Goal: Transaction & Acquisition: Purchase product/service

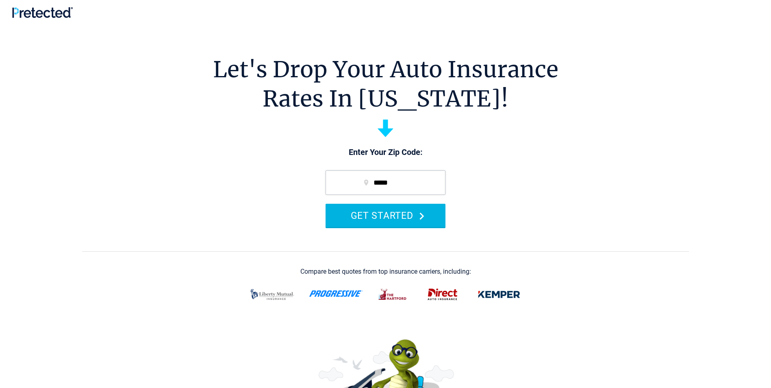
click at [381, 215] on button "GET STARTED" at bounding box center [386, 215] width 120 height 23
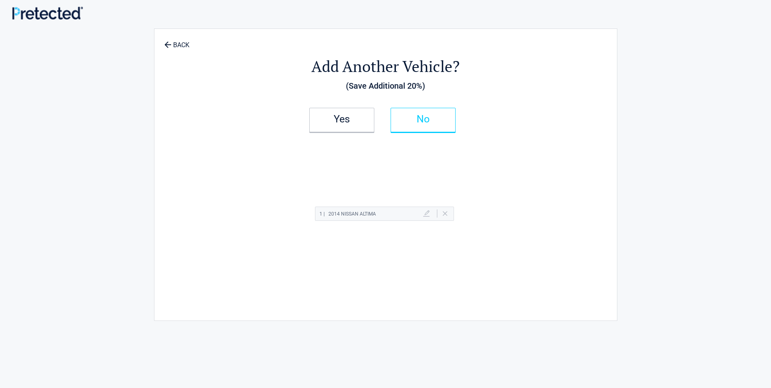
click at [428, 122] on h2 "No" at bounding box center [423, 119] width 48 height 6
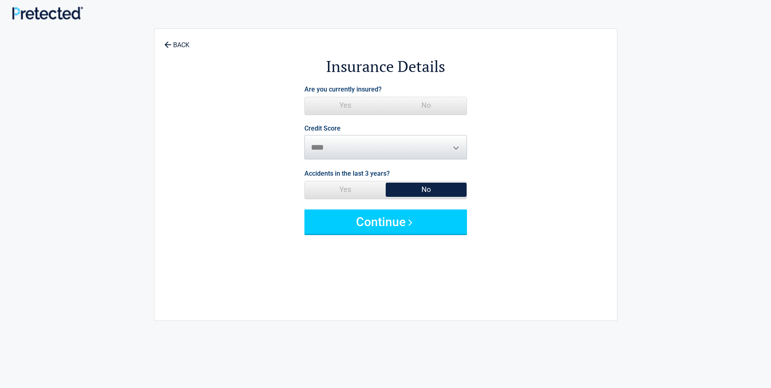
click at [340, 106] on span "Yes" at bounding box center [345, 105] width 81 height 16
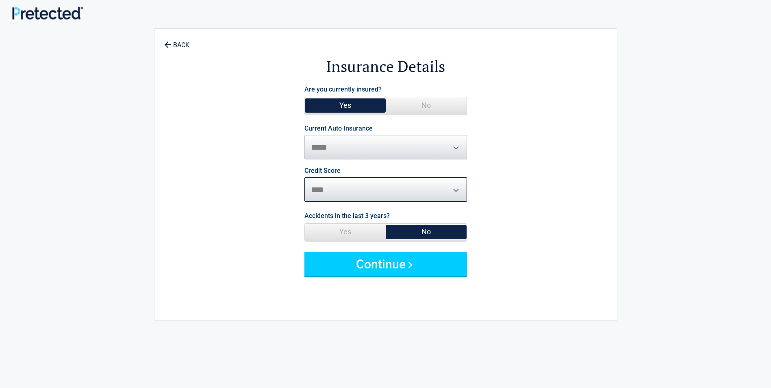
click at [320, 187] on select "********* **** ******* ****" at bounding box center [386, 189] width 163 height 24
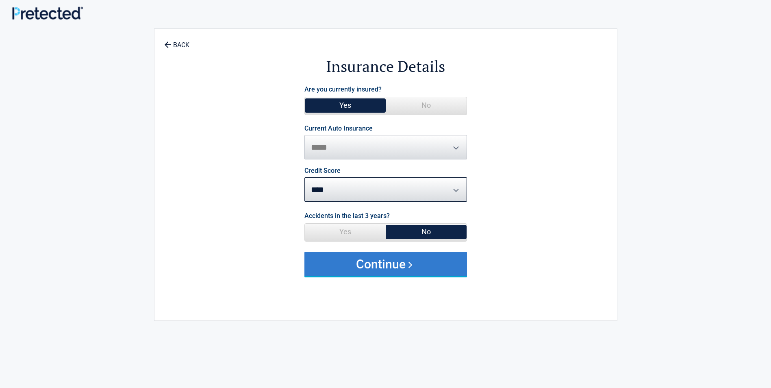
click at [390, 267] on button "Continue" at bounding box center [386, 264] width 163 height 24
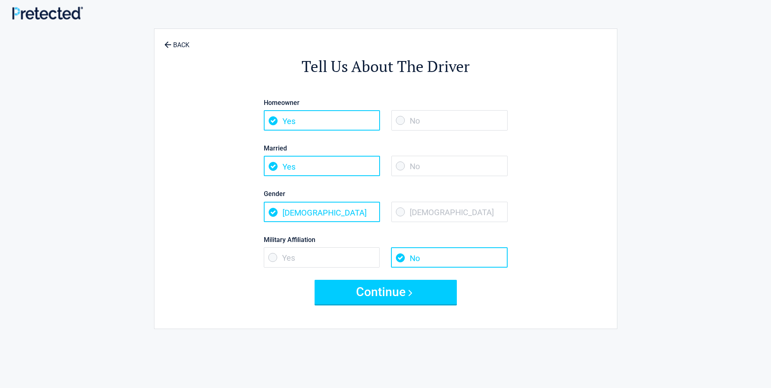
click at [273, 118] on span "Yes" at bounding box center [322, 120] width 116 height 20
click at [274, 120] on span "Yes" at bounding box center [322, 120] width 116 height 20
click at [414, 118] on span "No" at bounding box center [450, 120] width 116 height 20
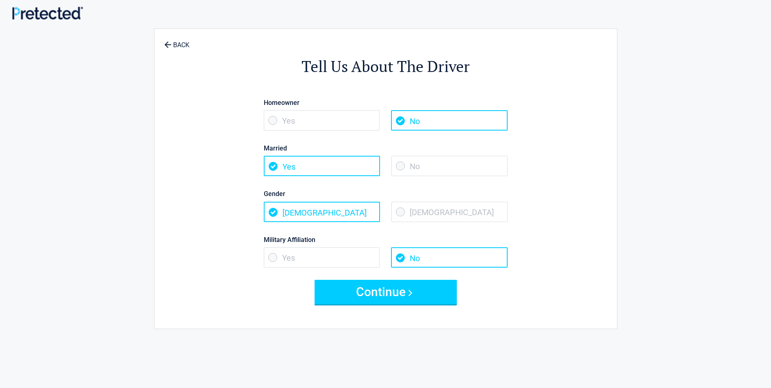
click at [399, 158] on span "No" at bounding box center [450, 166] width 116 height 20
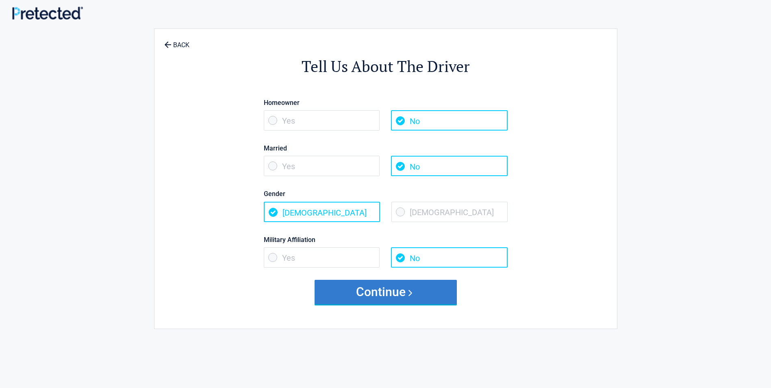
click at [385, 292] on button "Continue" at bounding box center [386, 292] width 142 height 24
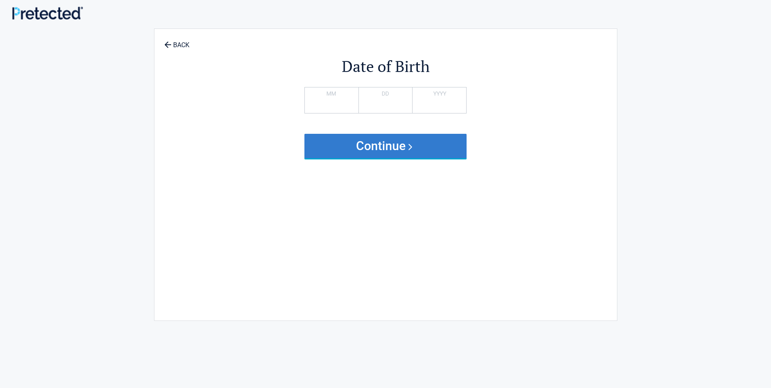
click at [389, 148] on button "Continue" at bounding box center [386, 146] width 163 height 24
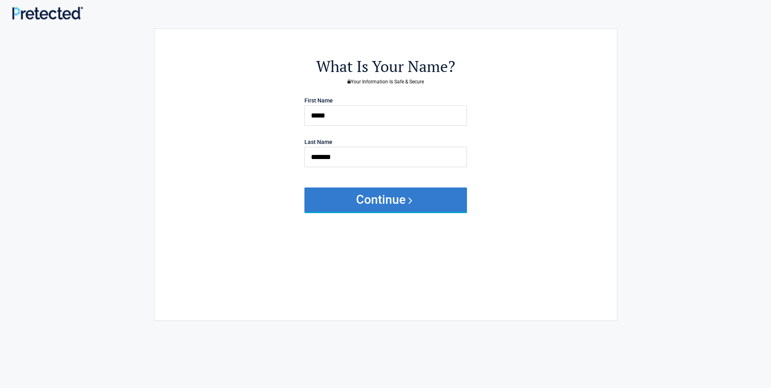
click at [386, 200] on button "Continue" at bounding box center [386, 199] width 163 height 24
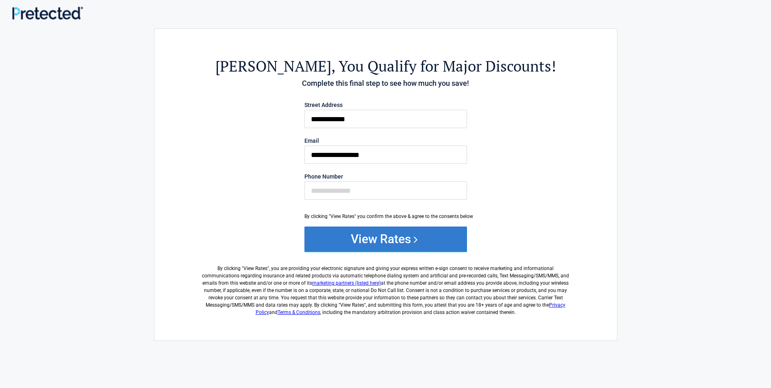
click at [379, 240] on button "View Rates" at bounding box center [386, 239] width 163 height 24
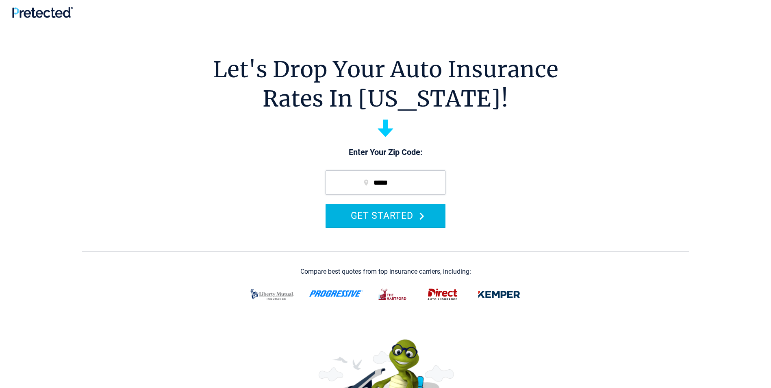
click at [407, 217] on button "GET STARTED" at bounding box center [386, 215] width 120 height 23
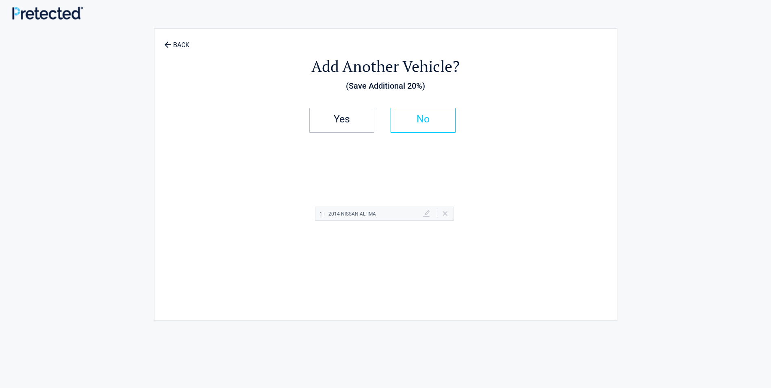
click at [412, 117] on h2 "No" at bounding box center [423, 119] width 48 height 6
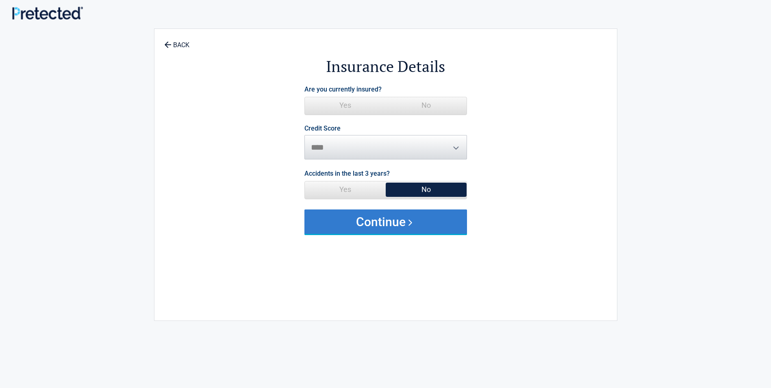
click at [396, 224] on button "Continue" at bounding box center [386, 221] width 163 height 24
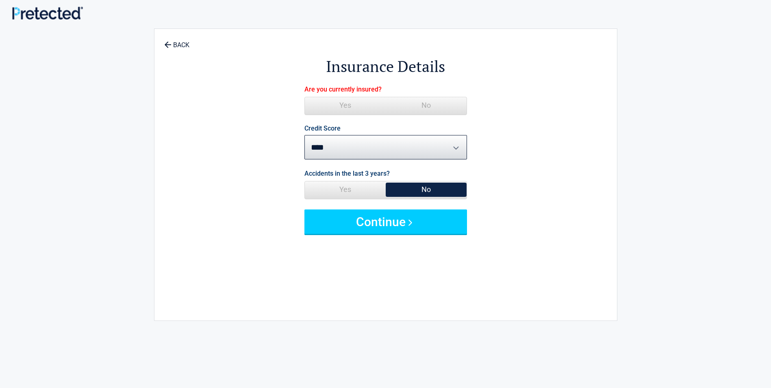
click at [425, 105] on span "No" at bounding box center [426, 105] width 81 height 16
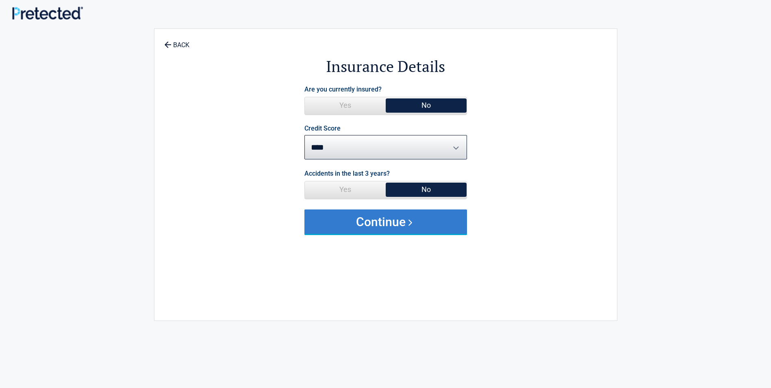
click at [418, 224] on button "Continue" at bounding box center [386, 221] width 163 height 24
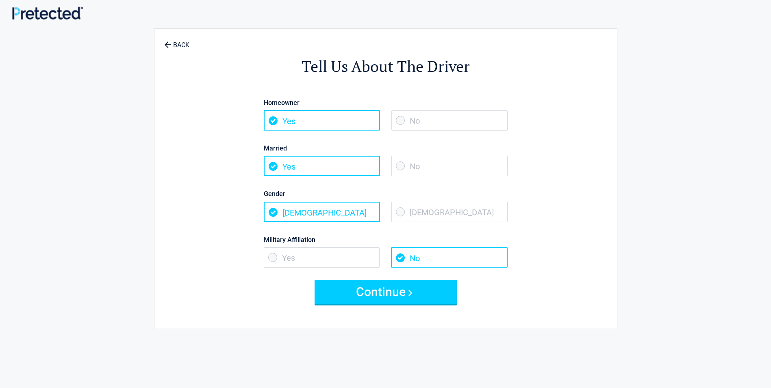
click at [401, 118] on span "No" at bounding box center [450, 120] width 116 height 20
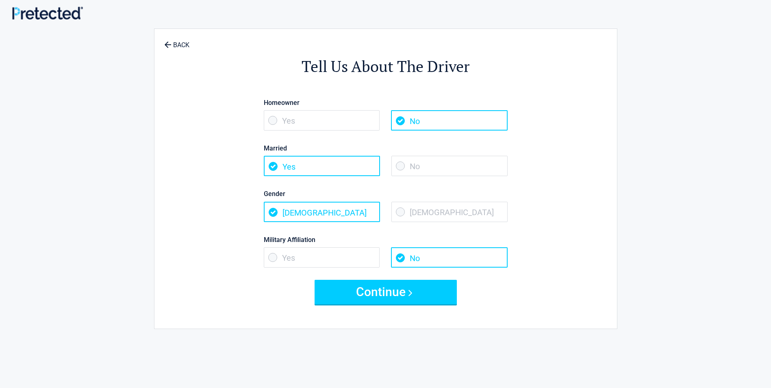
click at [400, 168] on span "No" at bounding box center [450, 166] width 116 height 20
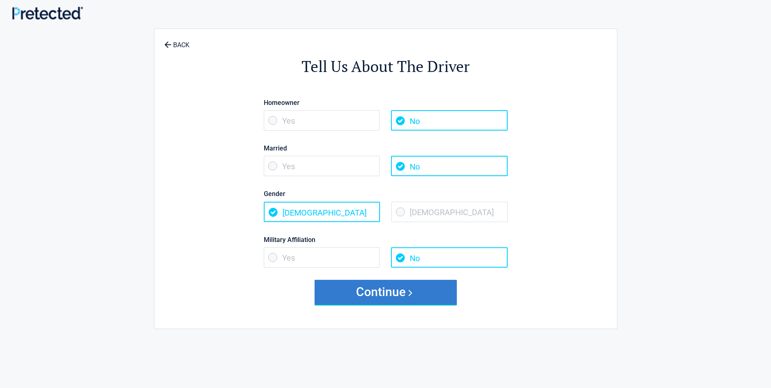
click at [375, 291] on button "Continue" at bounding box center [386, 292] width 142 height 24
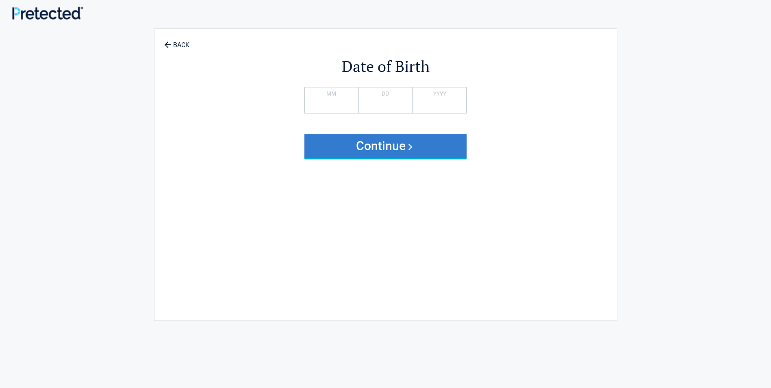
click at [388, 147] on button "Continue" at bounding box center [386, 146] width 163 height 24
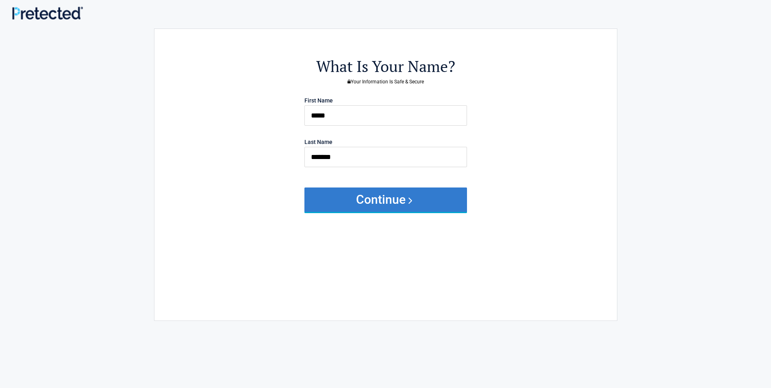
click at [392, 200] on button "Continue" at bounding box center [386, 199] width 163 height 24
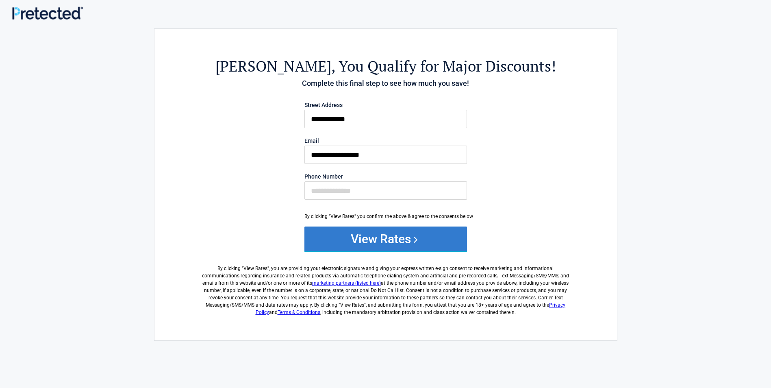
click at [408, 240] on button "View Rates" at bounding box center [386, 239] width 163 height 24
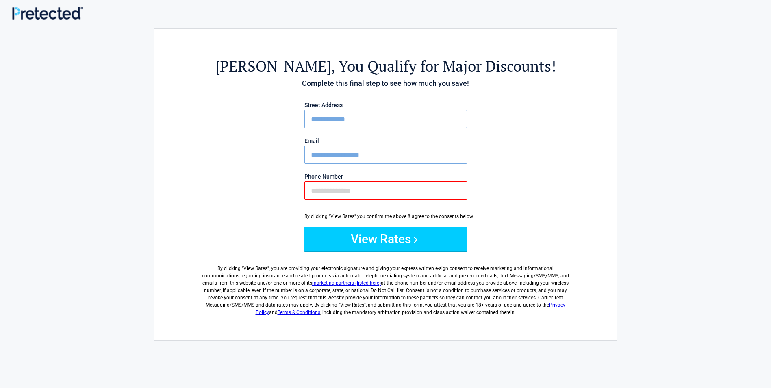
click at [320, 190] on input "Phone Number" at bounding box center [386, 190] width 163 height 18
type input "**********"
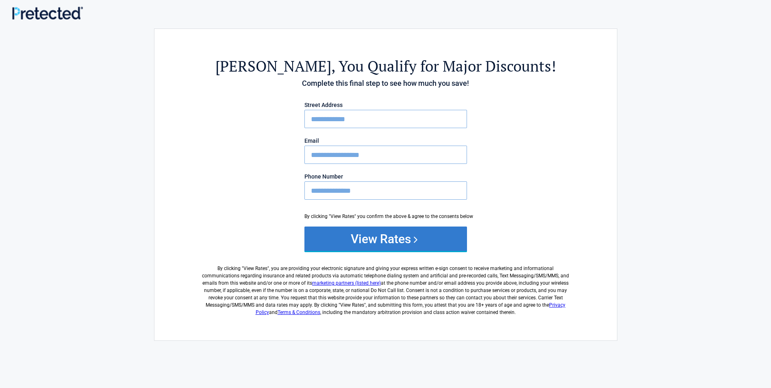
click at [397, 239] on button "View Rates" at bounding box center [386, 239] width 163 height 24
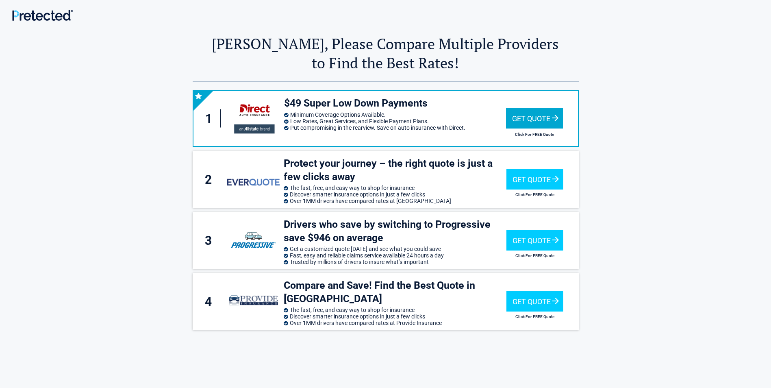
click at [540, 116] on div "Get Quote" at bounding box center [534, 118] width 57 height 20
